Goal: Navigation & Orientation: Find specific page/section

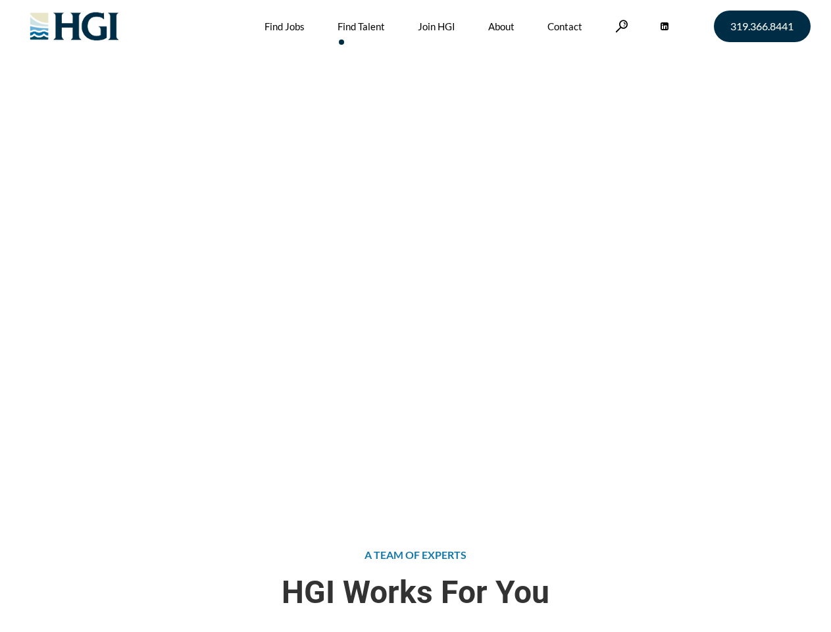
click at [415, 316] on div "Attract the Right Talent Home » Find Talent" at bounding box center [415, 252] width 831 height 505
click at [620, 26] on link at bounding box center [621, 26] width 13 height 12
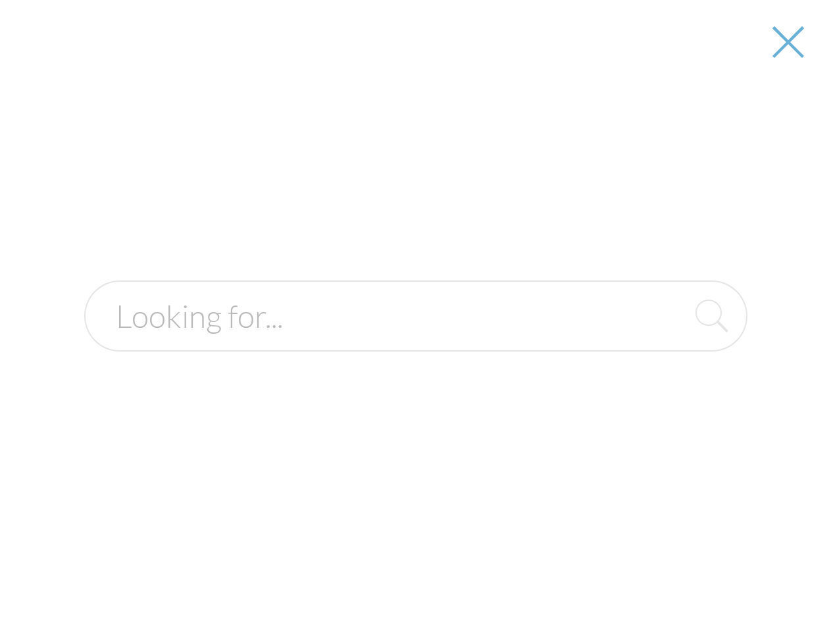
click at [415, 316] on div "Attract the Right Talent Home » Find Talent" at bounding box center [415, 252] width 831 height 505
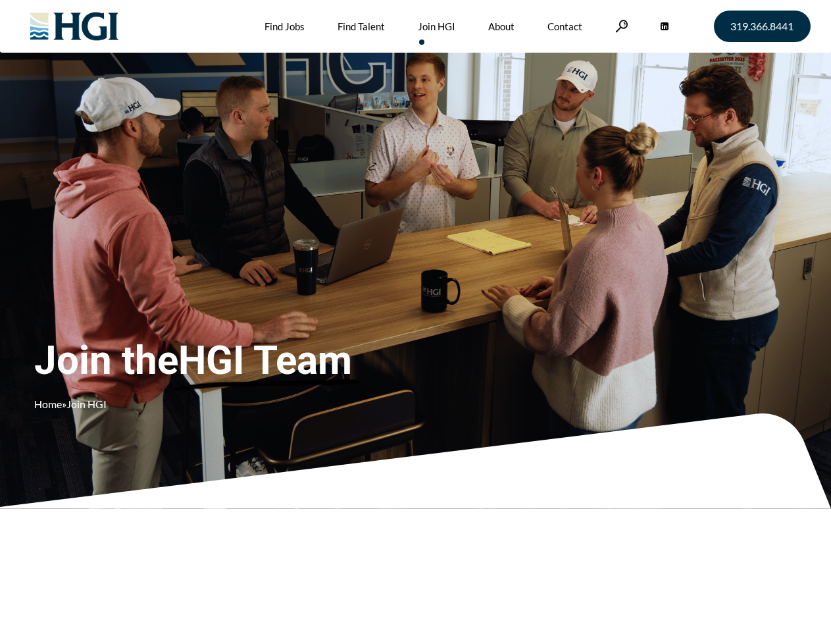
click at [415, 316] on div "Join the HGI Team Home » Join HGI" at bounding box center [245, 296] width 423 height 256
click at [620, 26] on link at bounding box center [621, 26] width 13 height 12
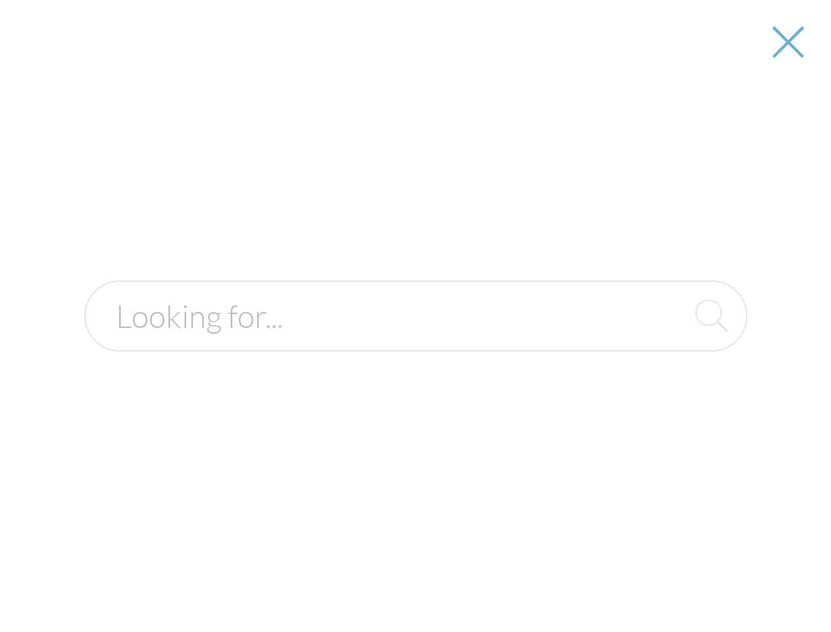
click at [415, 316] on div "Join the HGI Team Home » Join HGI" at bounding box center [245, 296] width 423 height 256
